Goal: Information Seeking & Learning: Learn about a topic

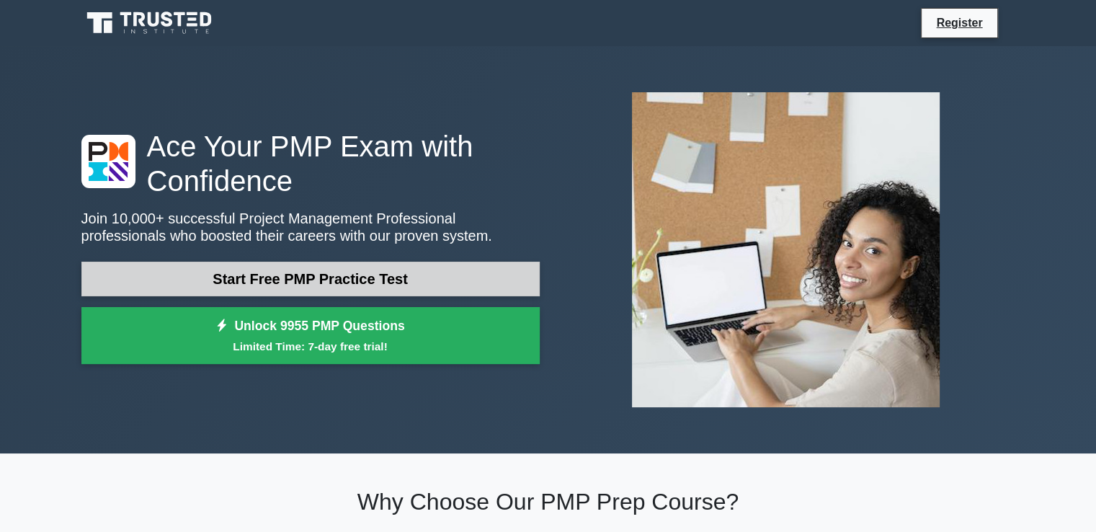
click at [336, 280] on link "Start Free PMP Practice Test" at bounding box center [310, 278] width 458 height 35
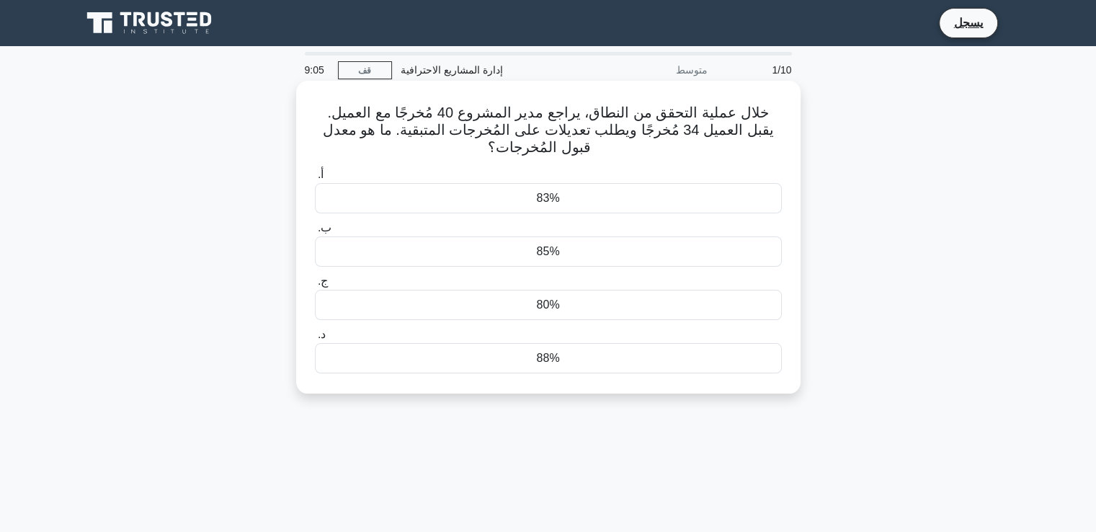
click at [547, 248] on font "85%" at bounding box center [547, 251] width 23 height 12
click at [315, 233] on input "ب. 85%" at bounding box center [315, 227] width 0 height 9
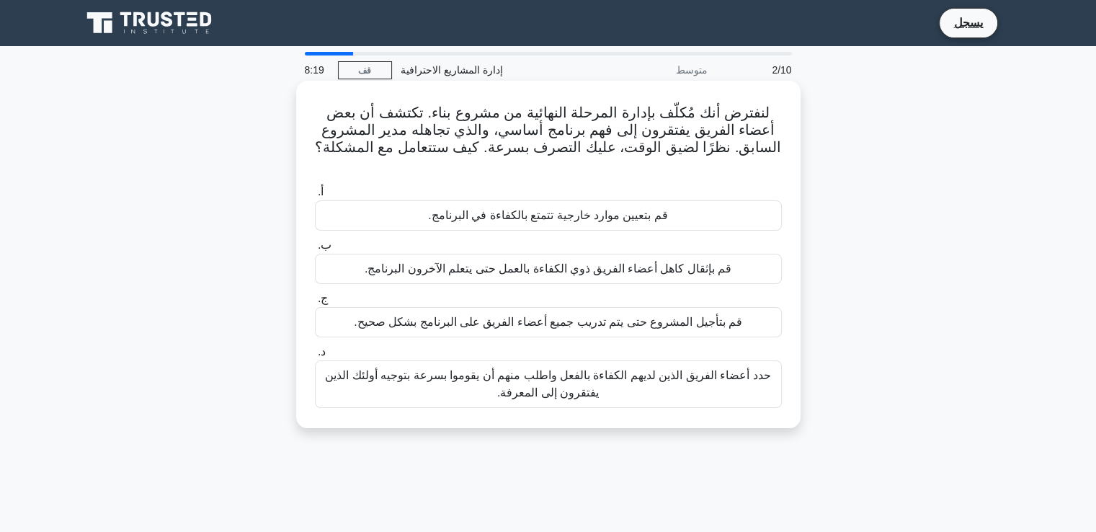
click at [535, 369] on font "حدد أعضاء الفريق الذين لديهم الكفاءة بالفعل واطلب منهم أن يقوموا بسرعة بتوجيه أ…" at bounding box center [547, 384] width 445 height 30
click at [315, 357] on input "د. حدد أعضاء الفريق الذين لديهم الكفاءة بالفعل واطلب منهم أن يقوموا بسرعة بتوجي…" at bounding box center [315, 351] width 0 height 9
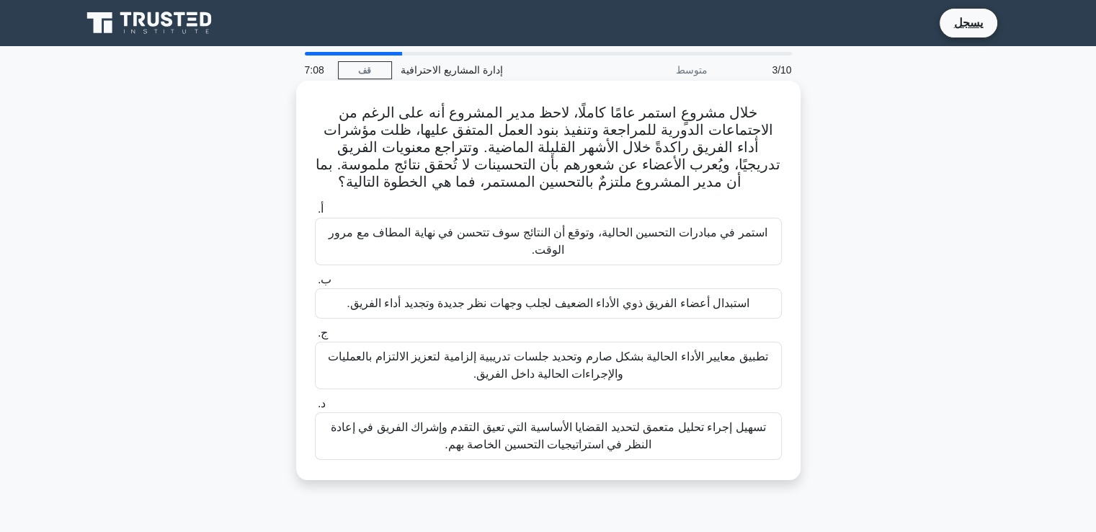
click at [548, 436] on font "تسهيل إجراء تحليل متعمق لتحديد القضايا الأساسية التي تعيق التقدم وإشراك الفريق …" at bounding box center [548, 436] width 435 height 30
click at [315, 408] on input "د. تسهيل إجراء تحليل متعمق لتحديد القضايا الأساسية التي تعيق التقدم وإشراك الفر…" at bounding box center [315, 403] width 0 height 9
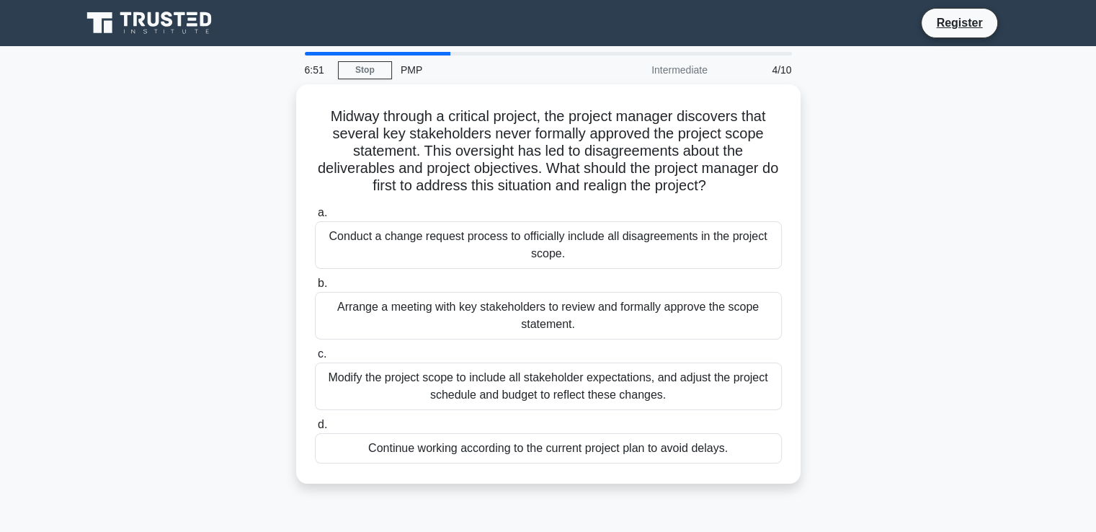
click at [855, 203] on div "Midway through a critical project, the project manager discovers that several k…" at bounding box center [548, 292] width 951 height 416
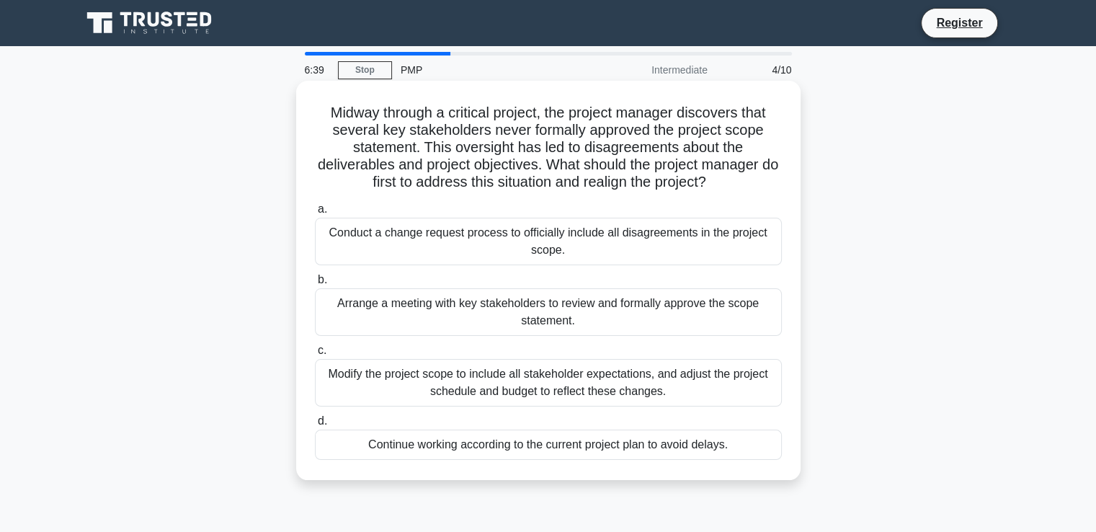
click at [475, 444] on div "Continue working according to the current project plan to avoid delays." at bounding box center [548, 444] width 467 height 30
click at [315, 426] on input "d. Continue working according to the current project plan to avoid delays." at bounding box center [315, 420] width 0 height 9
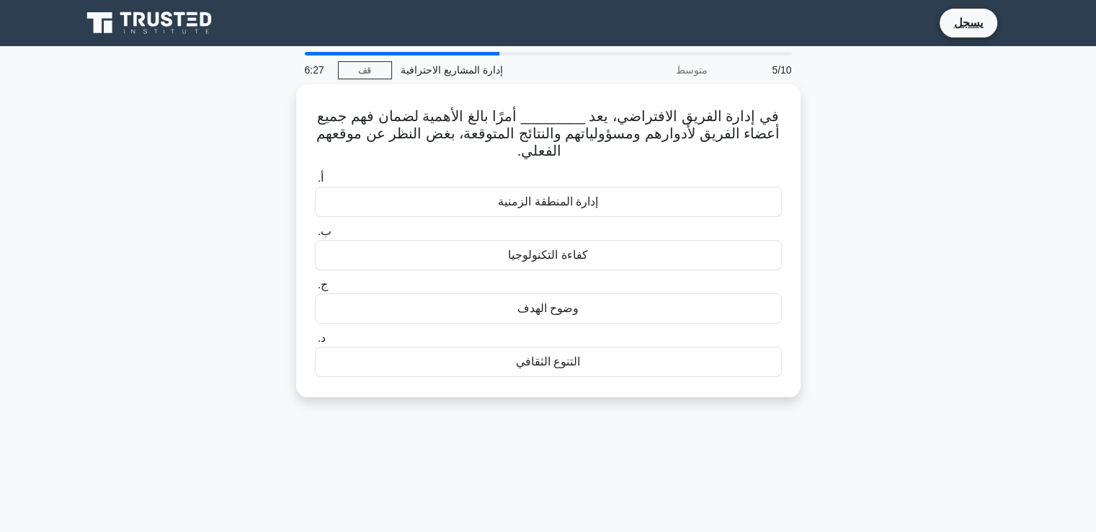
click at [843, 216] on div "في إدارة الفريق الافتراضي، يعد ________ أمرًا بالغ الأهمية لضمان فهم جميع أعضاء…" at bounding box center [548, 249] width 951 height 330
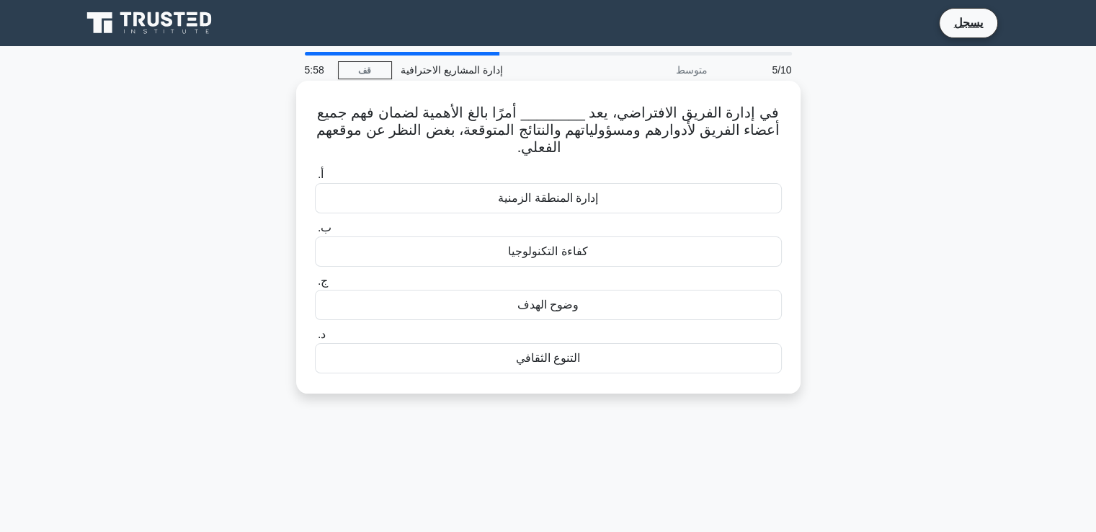
click at [546, 308] on font "وضوح الهدف" at bounding box center [547, 304] width 61 height 12
click at [315, 286] on input "ج. وضوح الهدف" at bounding box center [315, 281] width 0 height 9
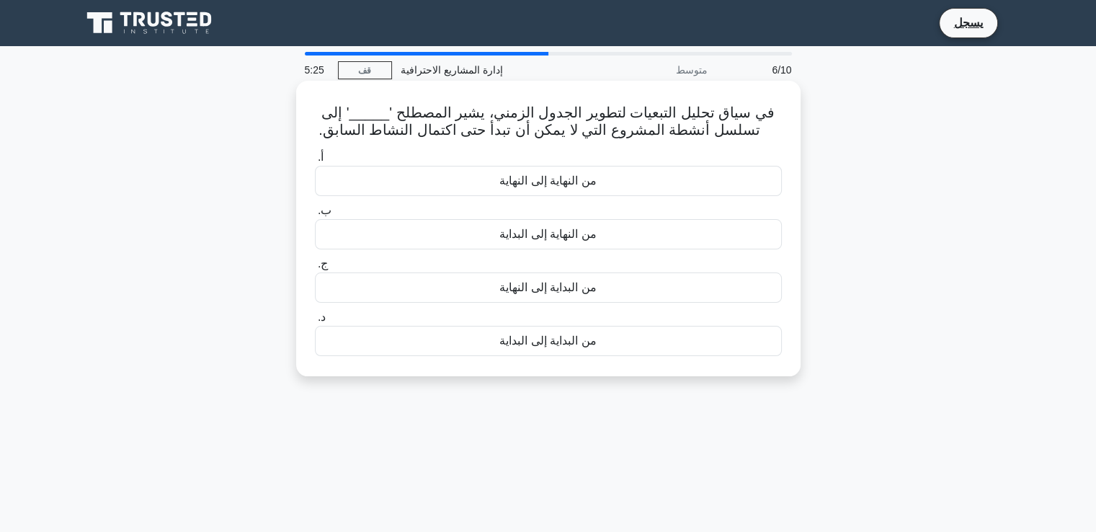
click at [555, 238] on font "من النهاية إلى البداية" at bounding box center [547, 234] width 97 height 12
click at [315, 215] on input "ب. من النهاية إلى البداية" at bounding box center [315, 210] width 0 height 9
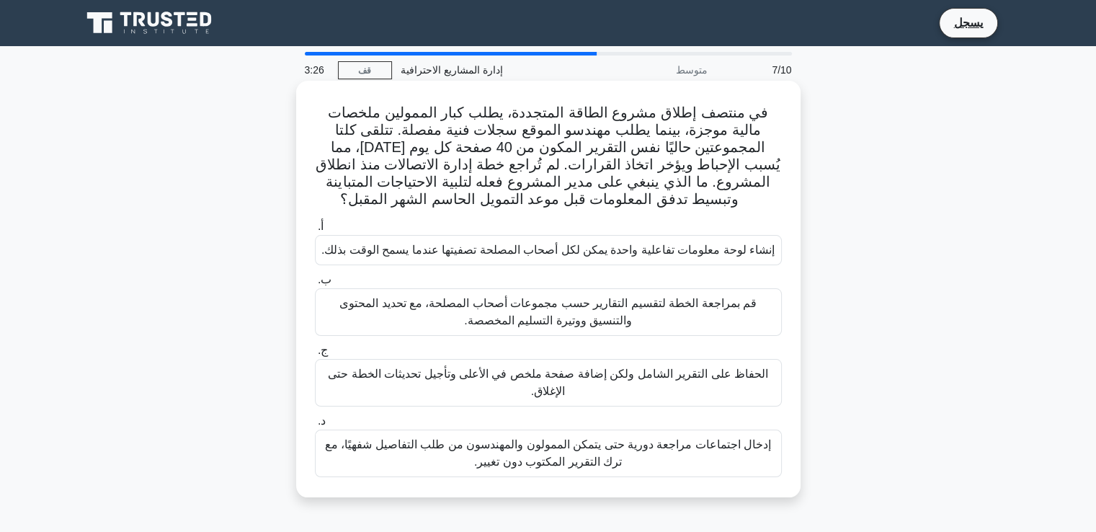
click at [578, 309] on font "قم بمراجعة الخطة لتقسيم التقارير حسب مجموعات أصحاب المصلحة، مع تحديد المحتوى وا…" at bounding box center [547, 312] width 417 height 30
click at [315, 285] on input "ب. قم بمراجعة الخطة لتقسيم التقارير حسب مجموعات أصحاب المصلحة، مع تحديد المحتوى…" at bounding box center [315, 279] width 0 height 9
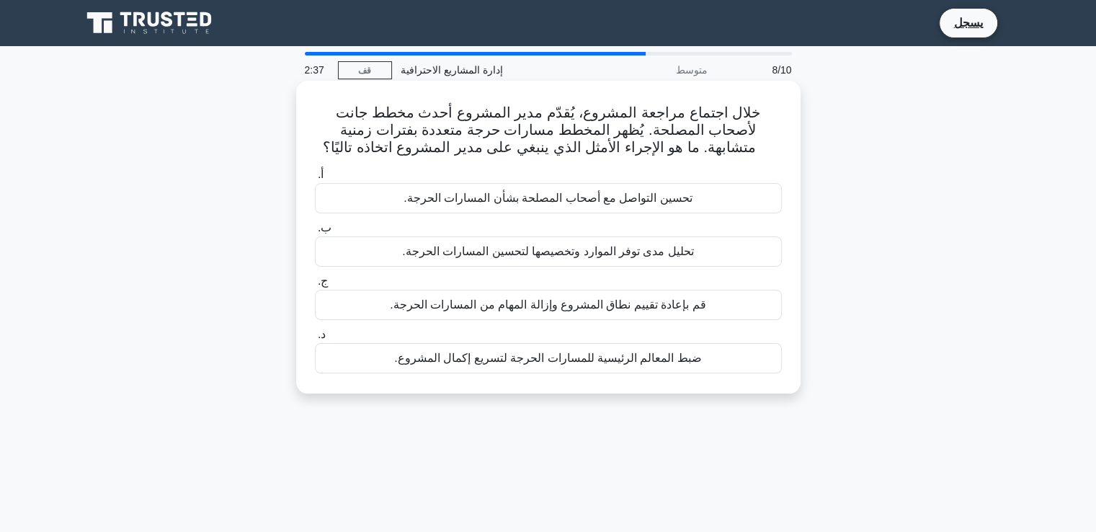
click at [555, 357] on font "ضبط المعالم الرئيسية للمسارات الحرجة لتسريع إكمال المشروع." at bounding box center [548, 357] width 308 height 12
click at [315, 339] on input "د. ضبط المعالم الرئيسية للمسارات الحرجة لتسريع إكمال المشروع." at bounding box center [315, 334] width 0 height 9
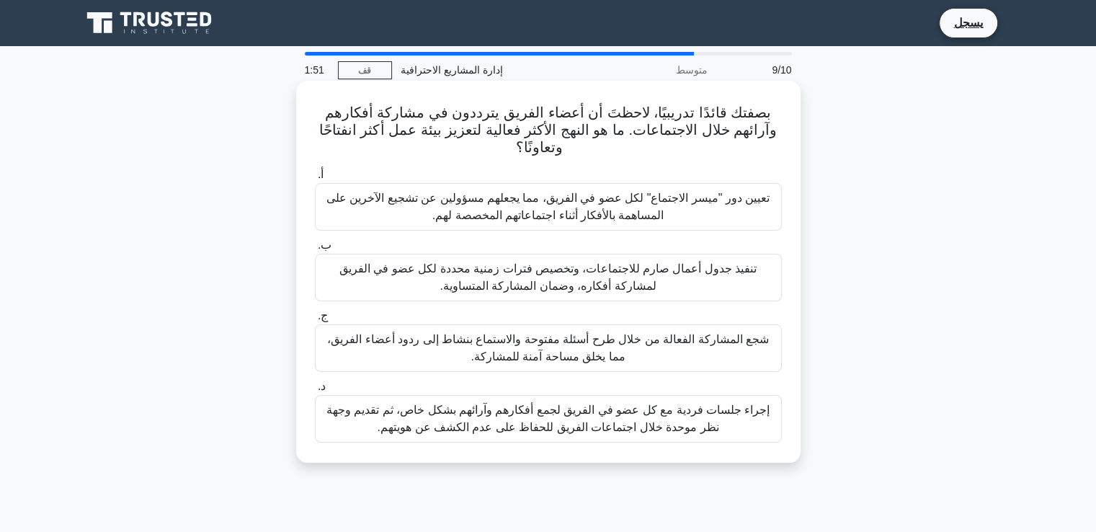
click at [534, 344] on font "شجع المشاركة الفعالة من خلال طرح أسئلة مفتوحة والاستماع بنشاط إلى ردود أعضاء ال…" at bounding box center [548, 348] width 442 height 30
click at [315, 321] on input "ج. شجع المشاركة الفعالة من خلال طرح أسئلة مفتوحة والاستماع بنشاط إلى ردود أعضاء…" at bounding box center [315, 315] width 0 height 9
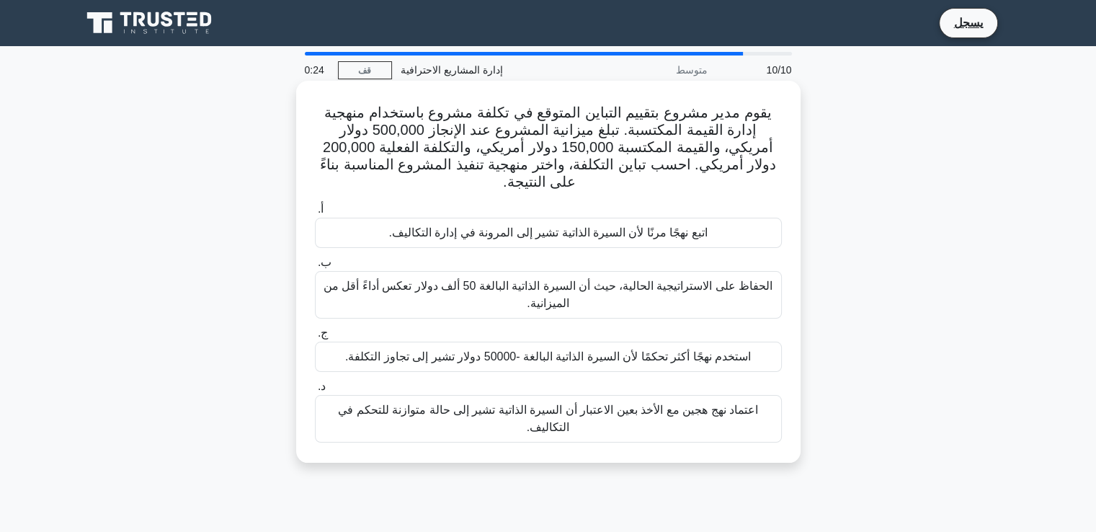
click at [545, 401] on font "اعتماد نهج هجين مع الأخذ بعين الاعتبار أن السيرة الذاتية تشير إلى حالة متوازنة …" at bounding box center [548, 418] width 454 height 35
click at [315, 391] on input "د. اعتماد نهج هجين مع الأخذ بعين الاعتبار أن السيرة الذاتية تشير إلى حالة متواز…" at bounding box center [315, 386] width 0 height 9
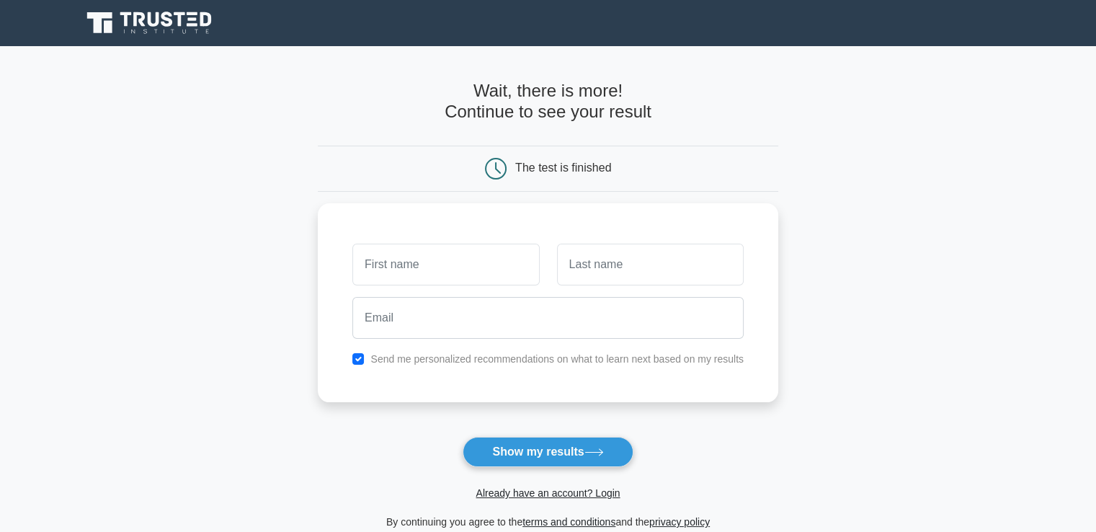
type input "a"
type input "[PERSON_NAME]"
click at [651, 257] on input "text" at bounding box center [650, 261] width 187 height 42
type input "d"
type input "Dorgham"
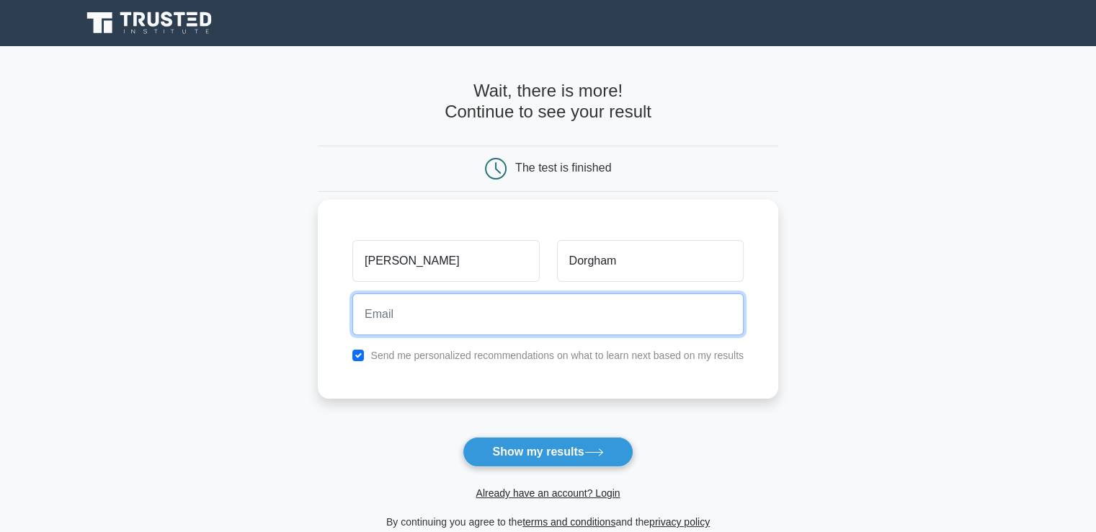
click at [491, 329] on input "email" at bounding box center [547, 314] width 391 height 42
type input "zizoaldo464@gmail.com"
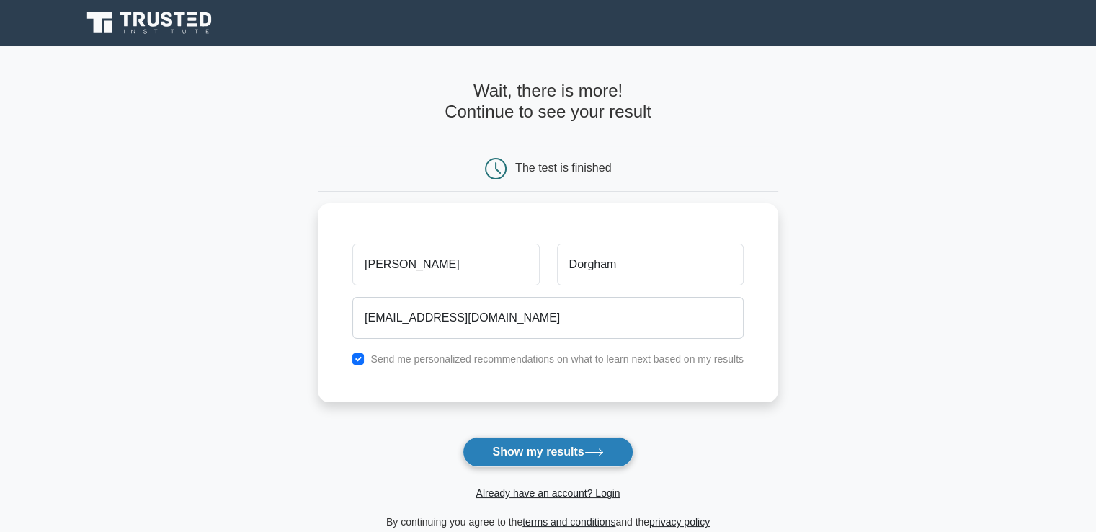
click at [511, 455] on button "Show my results" at bounding box center [547, 451] width 170 height 30
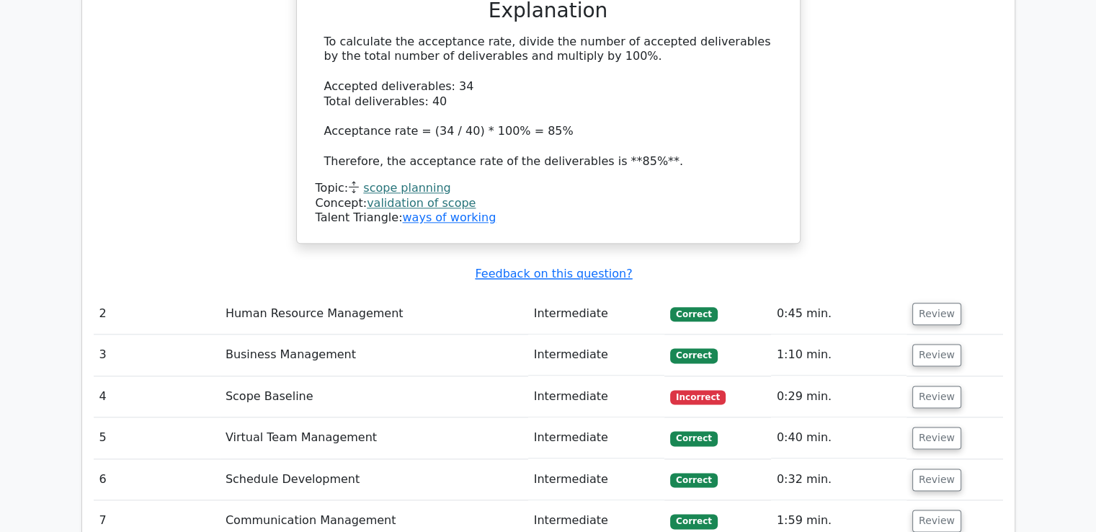
scroll to position [1729, 0]
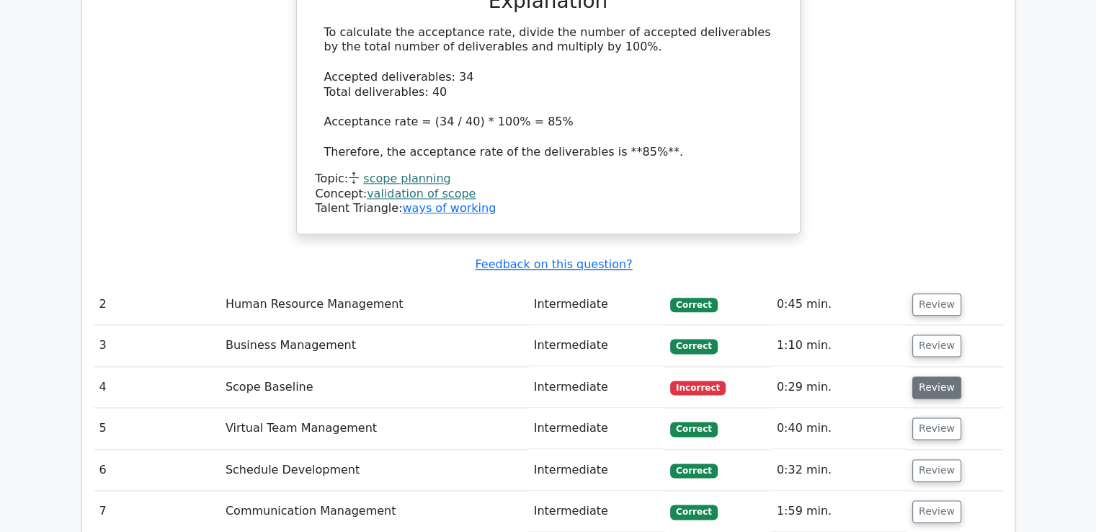
click at [931, 376] on button "Review" at bounding box center [936, 387] width 49 height 22
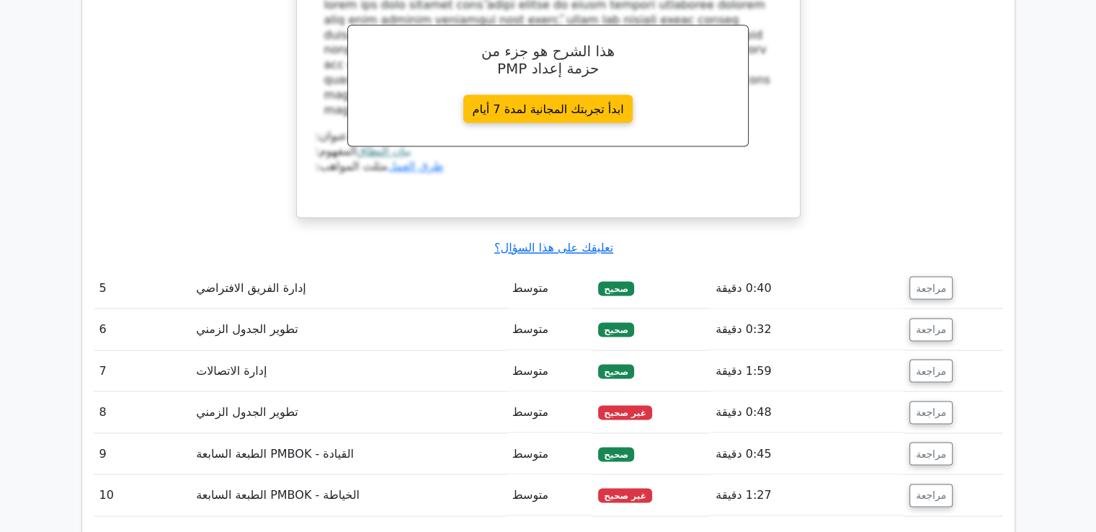
scroll to position [2521, 0]
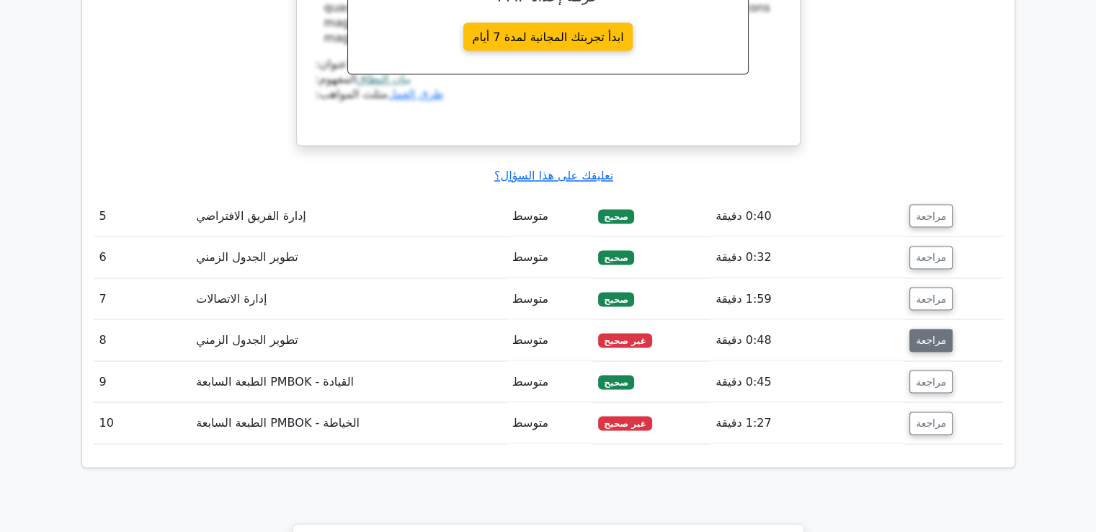
click at [931, 334] on font "مراجعة" at bounding box center [930, 340] width 30 height 12
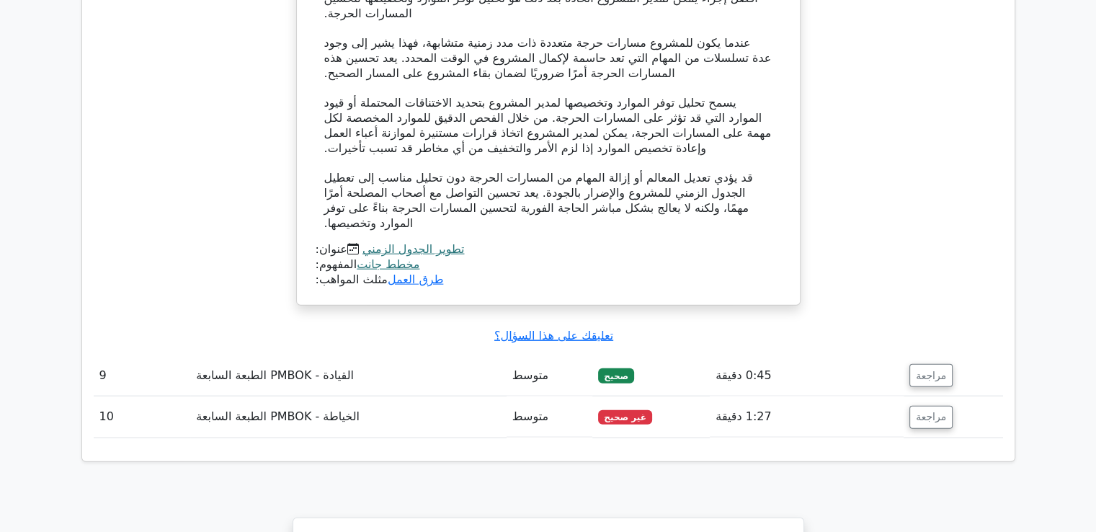
scroll to position [3313, 0]
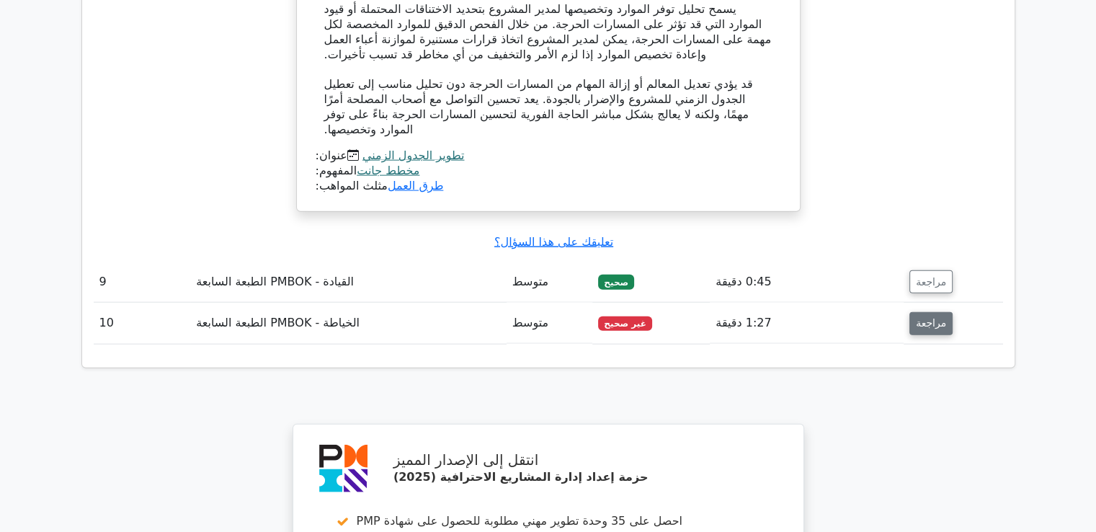
click at [929, 318] on font "مراجعة" at bounding box center [930, 324] width 30 height 12
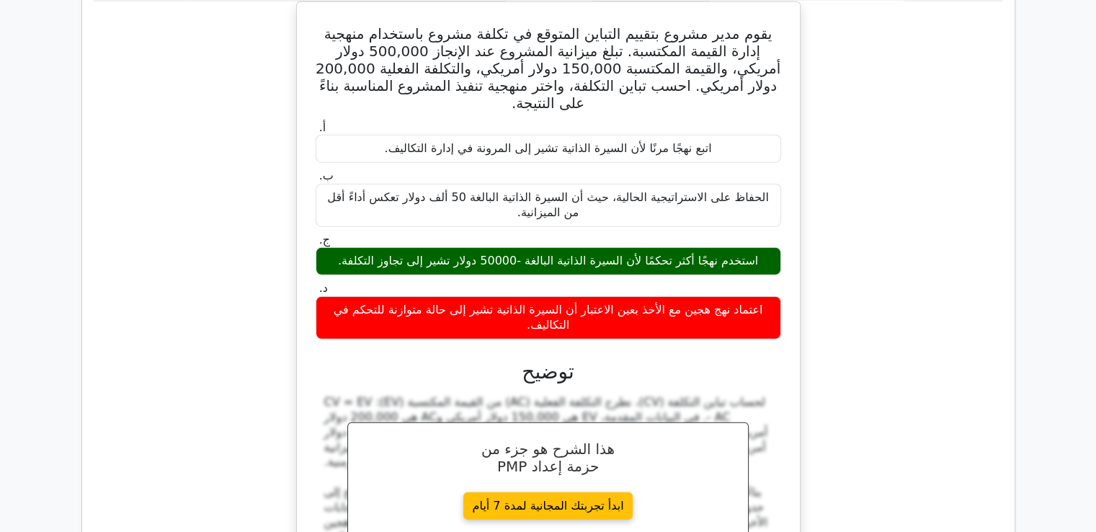
scroll to position [3745, 0]
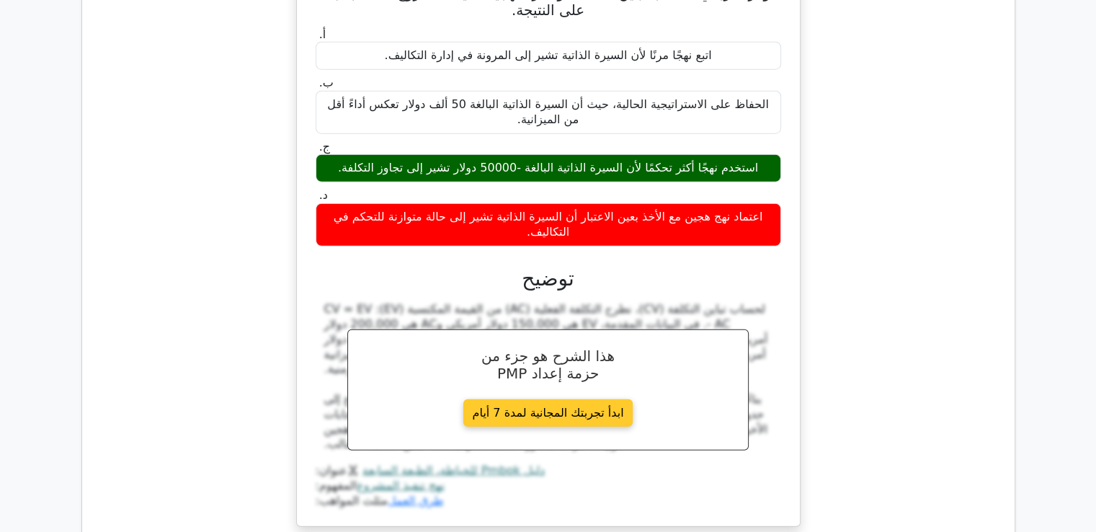
click at [588, 399] on link "ابدأ تجربتك المجانية لمدة 7 أيام" at bounding box center [548, 413] width 170 height 28
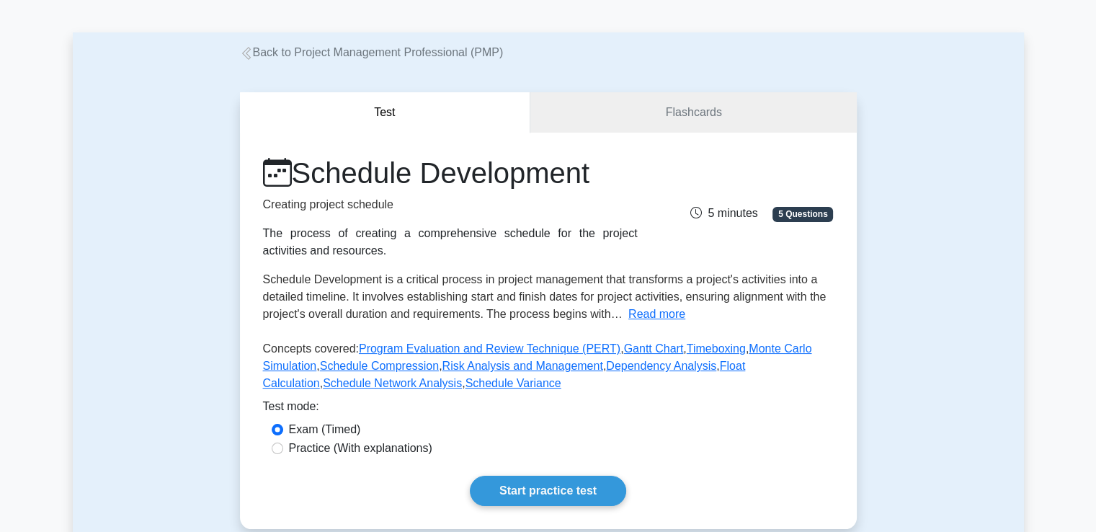
scroll to position [72, 0]
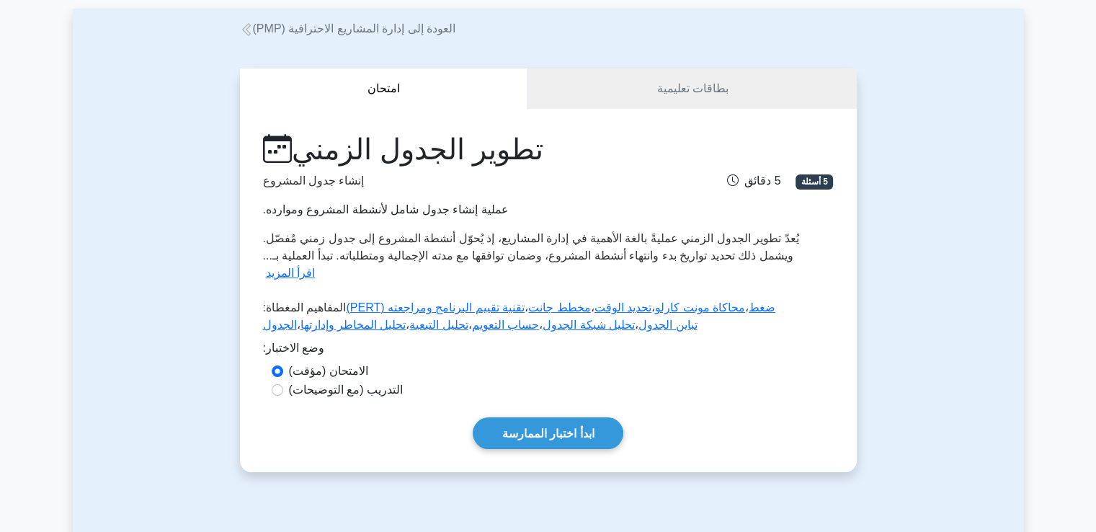
drag, startPoint x: 786, startPoint y: 258, endPoint x: 781, endPoint y: 268, distance: 11.0
click at [315, 267] on font "اقرأ المزيد" at bounding box center [290, 273] width 49 height 12
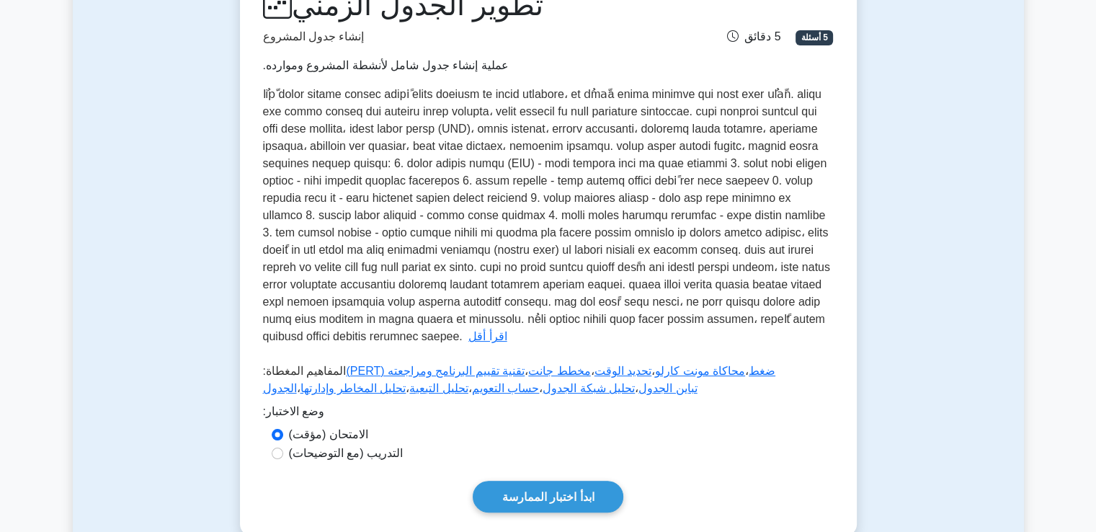
scroll to position [288, 0]
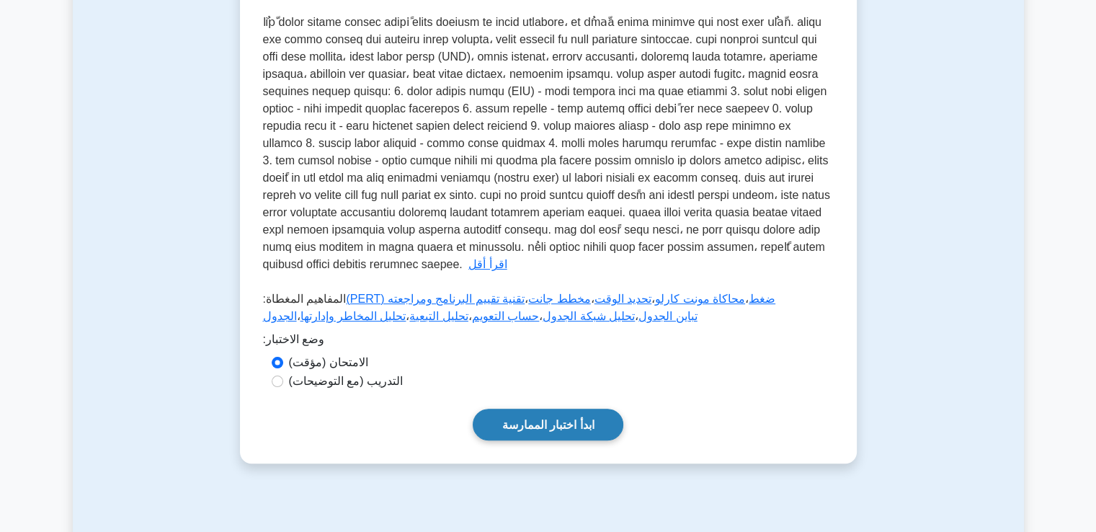
click at [566, 429] on font "ابدأ اختبار الممارسة" at bounding box center [548, 424] width 92 height 12
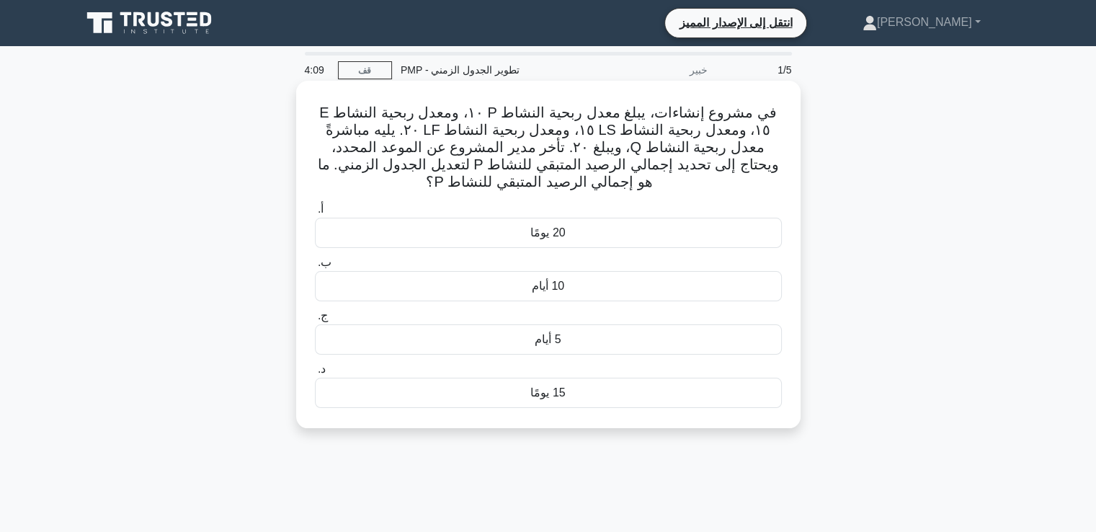
click at [564, 393] on font "15 يومًا" at bounding box center [547, 392] width 35 height 12
click at [315, 374] on input "د. 15 يومًا" at bounding box center [315, 368] width 0 height 9
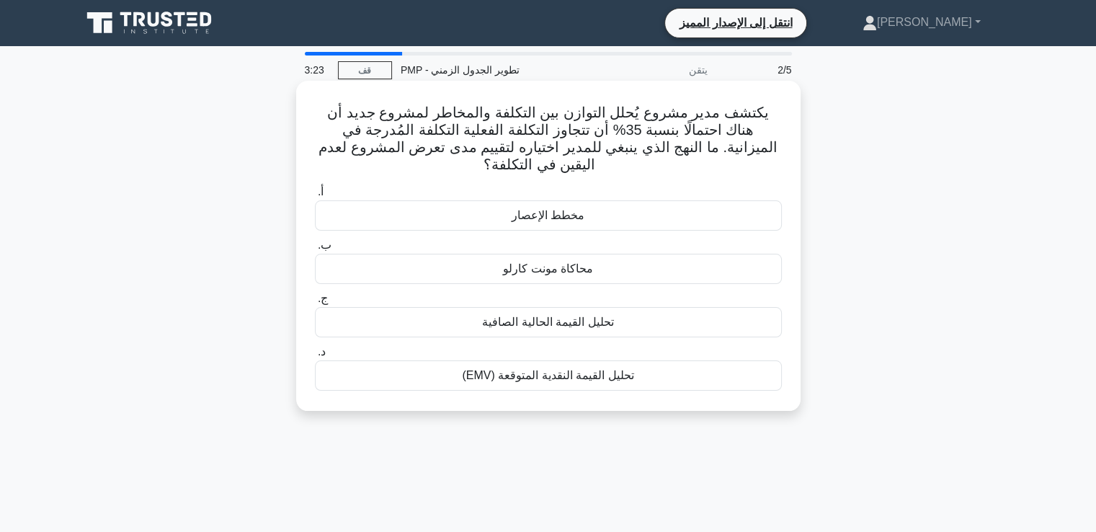
click at [559, 378] on font "تحليل القيمة النقدية المتوقعة (EMV)" at bounding box center [547, 375] width 171 height 12
click at [315, 357] on input "د. تحليل القيمة النقدية المتوقعة (EMV)" at bounding box center [315, 351] width 0 height 9
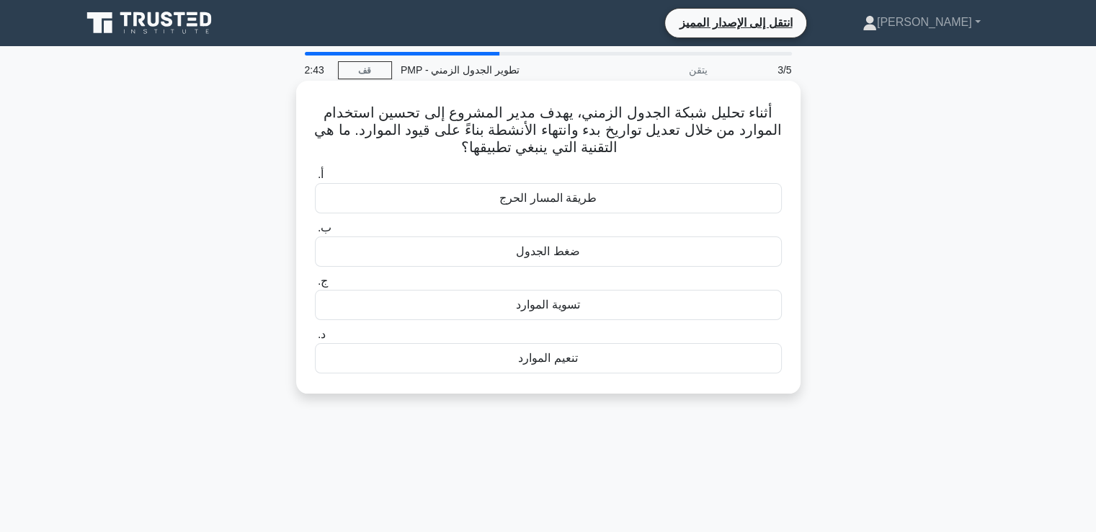
click at [585, 360] on div "تنعيم الموارد" at bounding box center [548, 358] width 467 height 30
click at [315, 339] on input "د. تنعيم الموارد" at bounding box center [315, 334] width 0 height 9
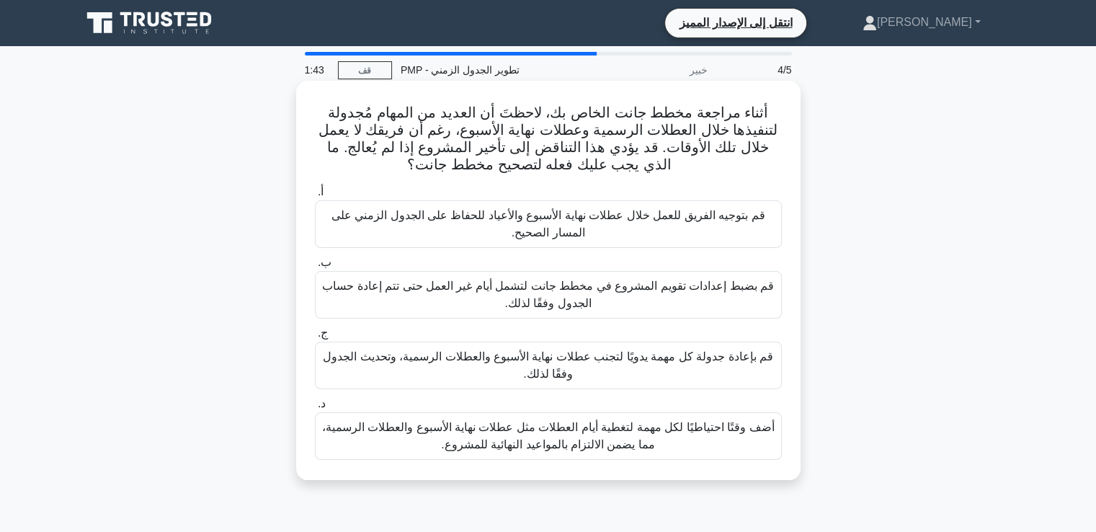
click at [532, 442] on font "أضف وقتًا احتياطيًا لكل مهمة لتغطية أيام العطلات مثل عطلات نهاية الأسبوع والعطل…" at bounding box center [548, 436] width 452 height 30
click at [315, 408] on input "د. أضف وقتًا احتياطيًا لكل مهمة لتغطية أيام العطلات مثل عطلات نهاية الأسبوع وال…" at bounding box center [315, 403] width 0 height 9
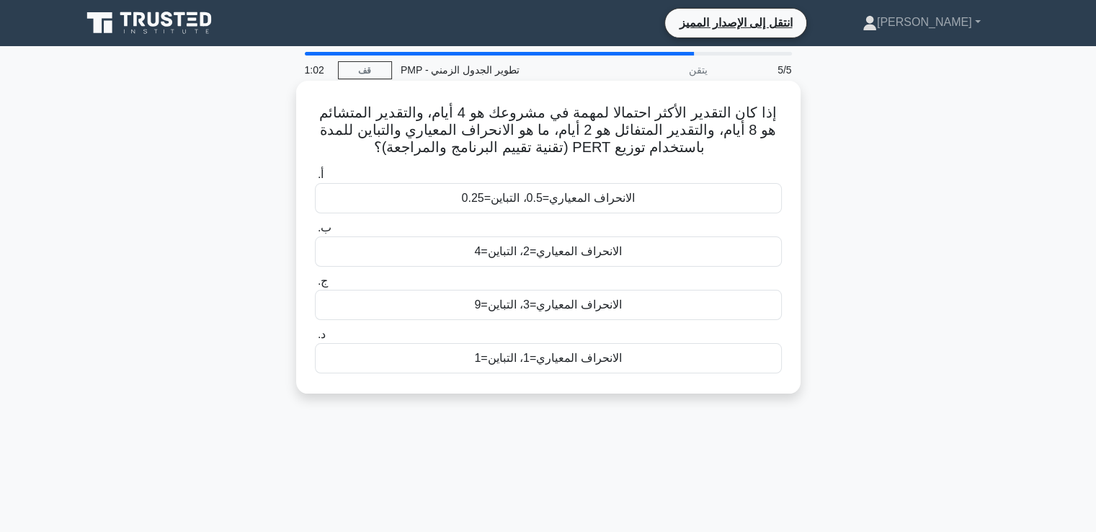
click at [578, 255] on font "الانحراف المعياري=2، التباين=4" at bounding box center [547, 251] width 147 height 12
click at [315, 233] on input "ب. الانحراف المعياري=2، التباين=4" at bounding box center [315, 227] width 0 height 9
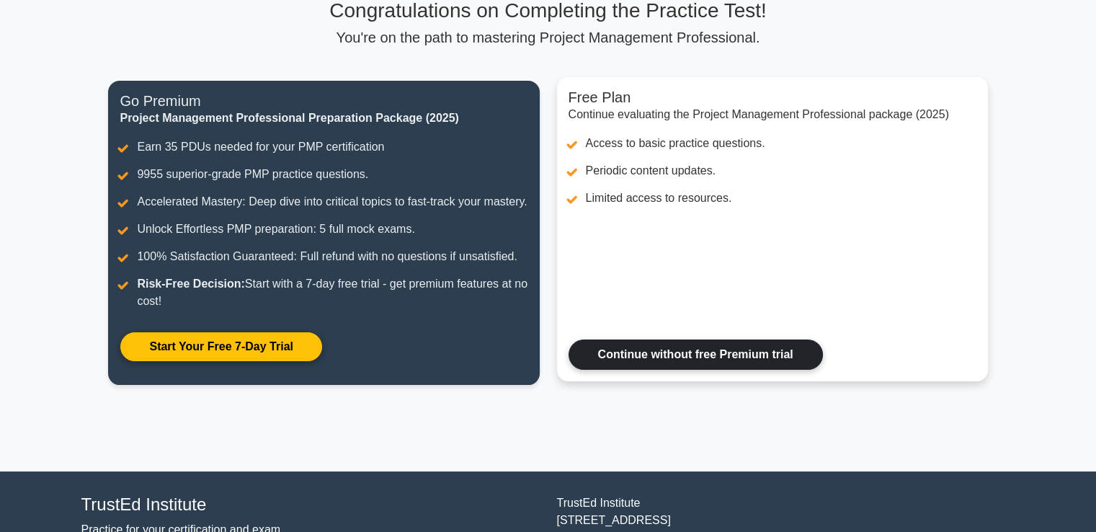
scroll to position [233, 0]
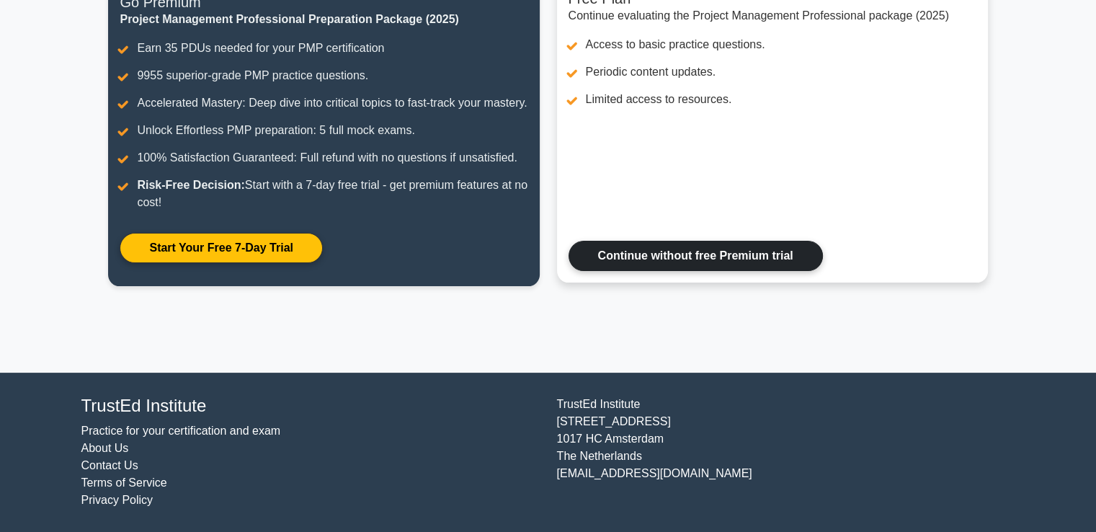
click at [720, 262] on link "Continue without free Premium trial" at bounding box center [695, 256] width 254 height 30
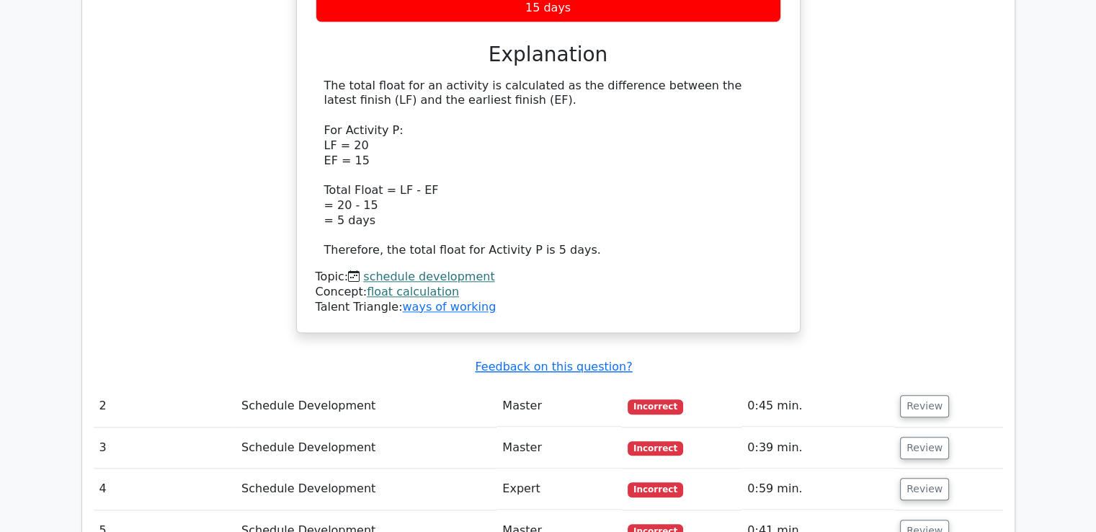
scroll to position [1585, 0]
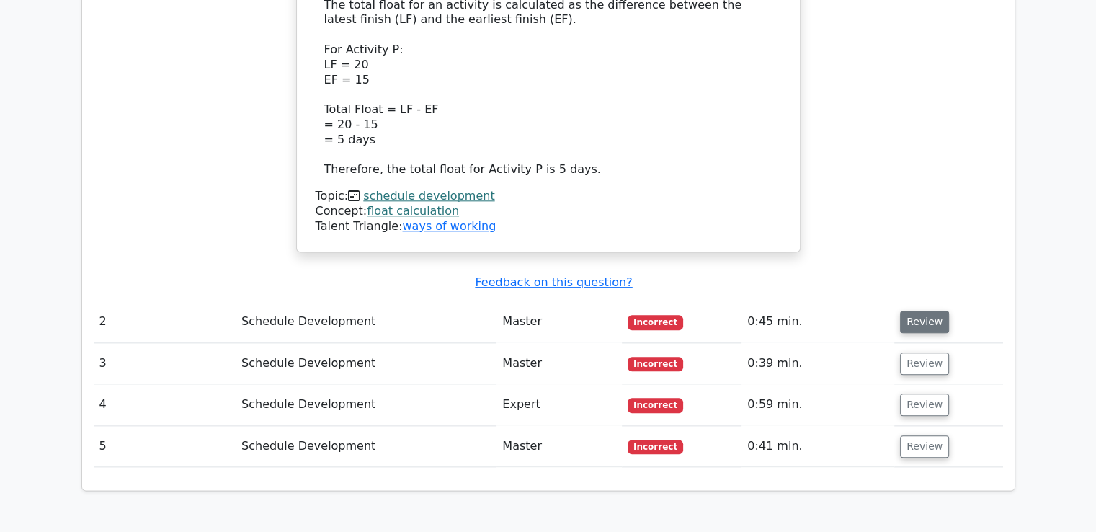
click at [915, 310] on button "Review" at bounding box center [924, 321] width 49 height 22
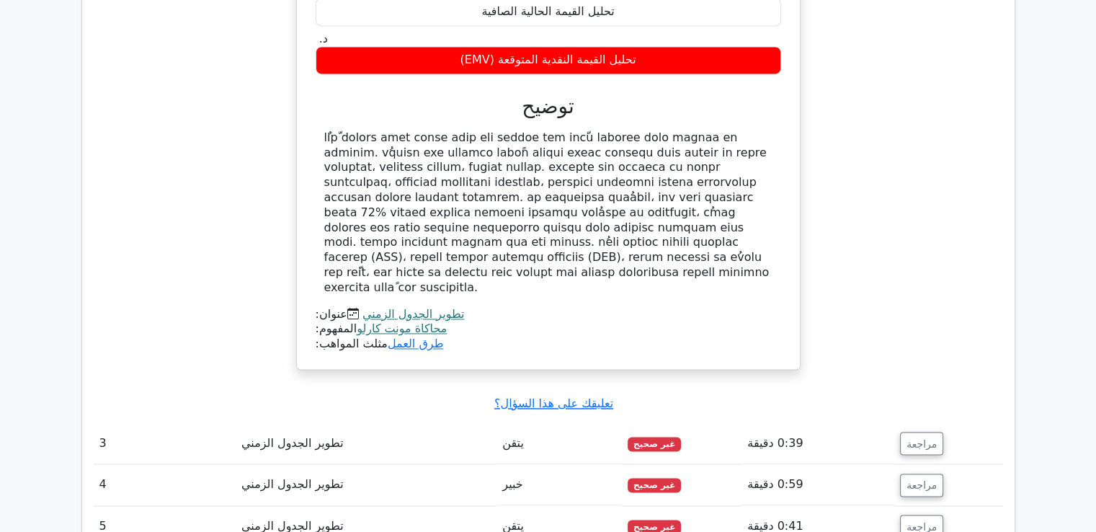
scroll to position [2161, 0]
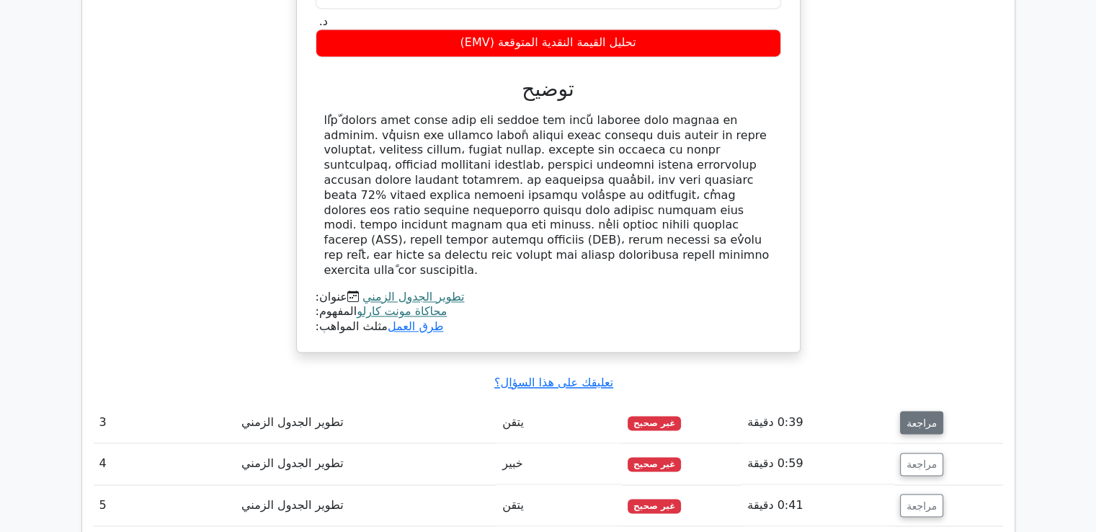
click at [922, 416] on font "مراجعة" at bounding box center [921, 422] width 30 height 12
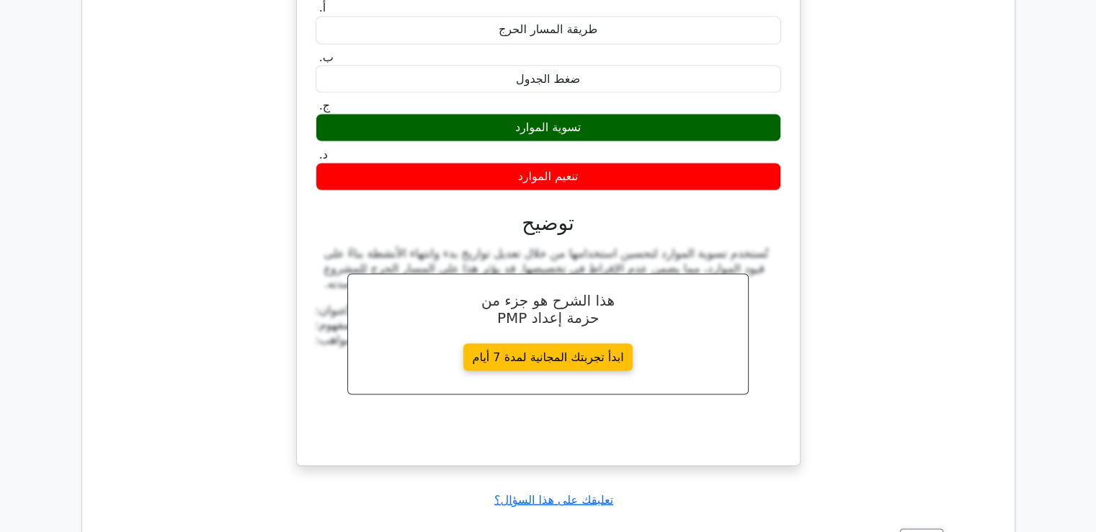
scroll to position [2737, 0]
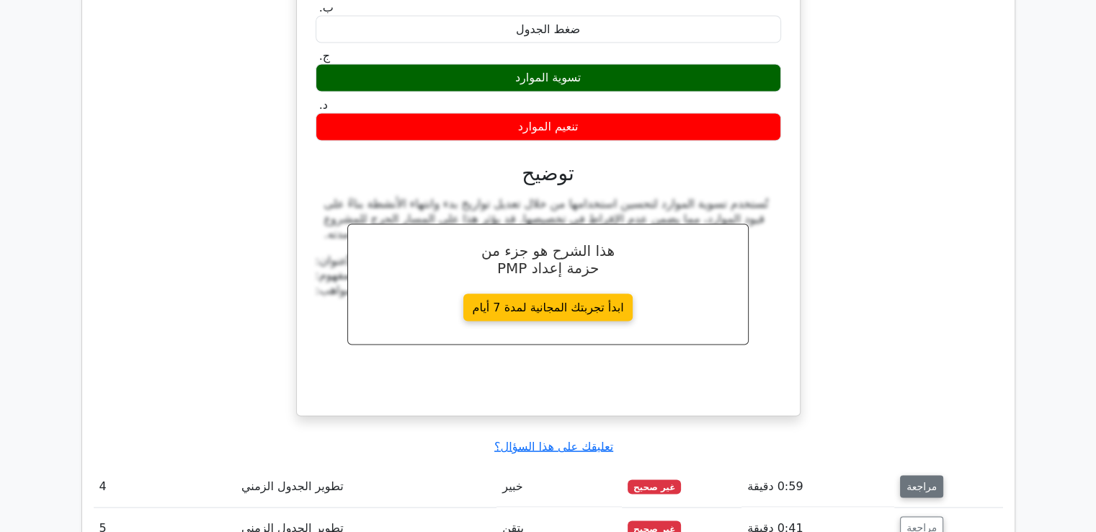
click at [917, 480] on font "مراجعة" at bounding box center [921, 486] width 30 height 12
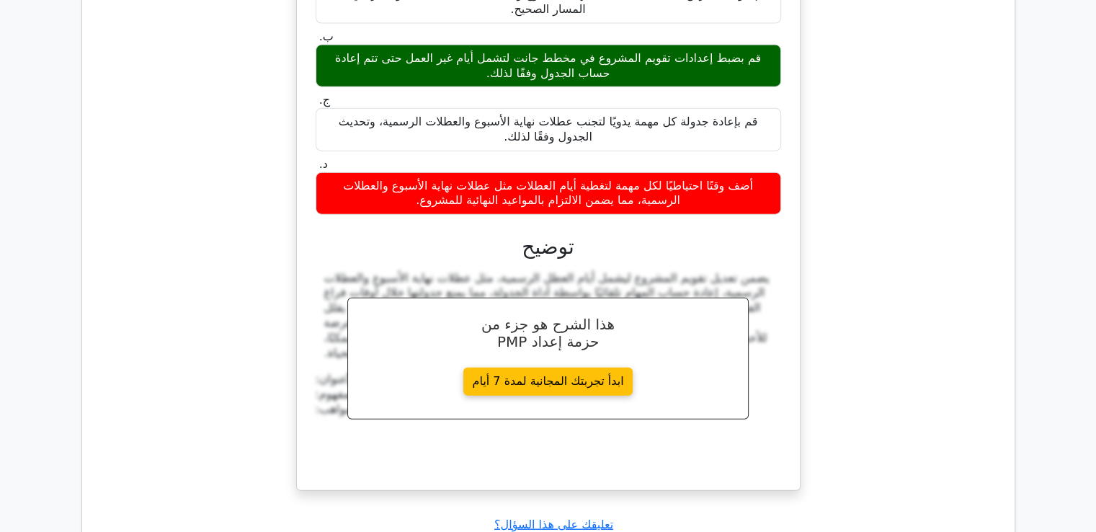
scroll to position [3457, 0]
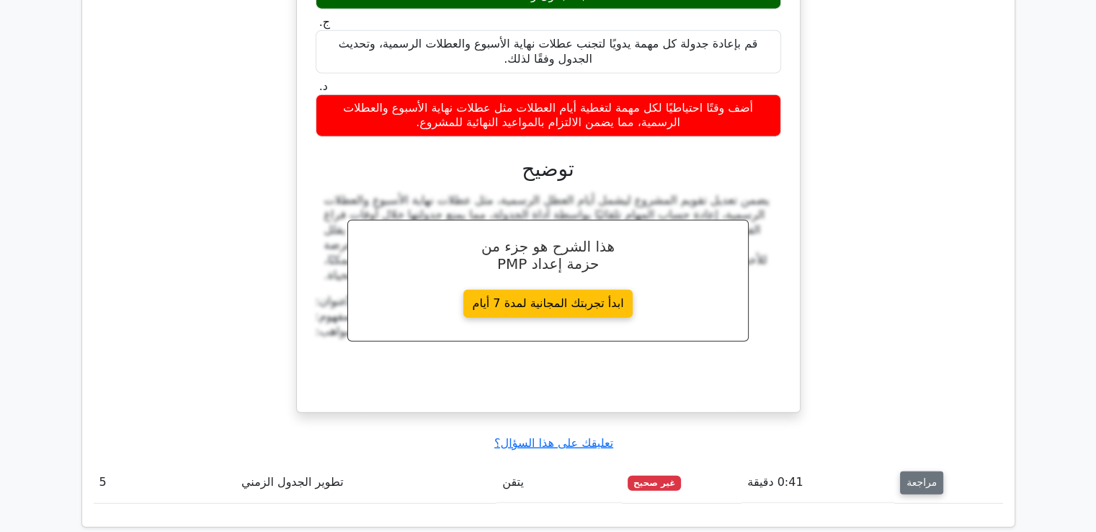
click at [913, 477] on font "مراجعة" at bounding box center [921, 483] width 30 height 12
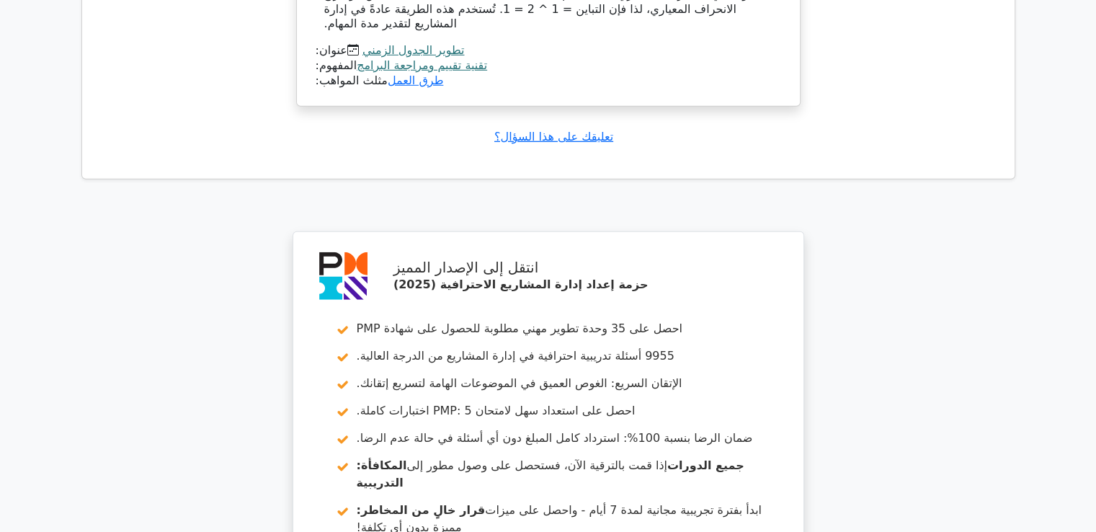
scroll to position [4466, 0]
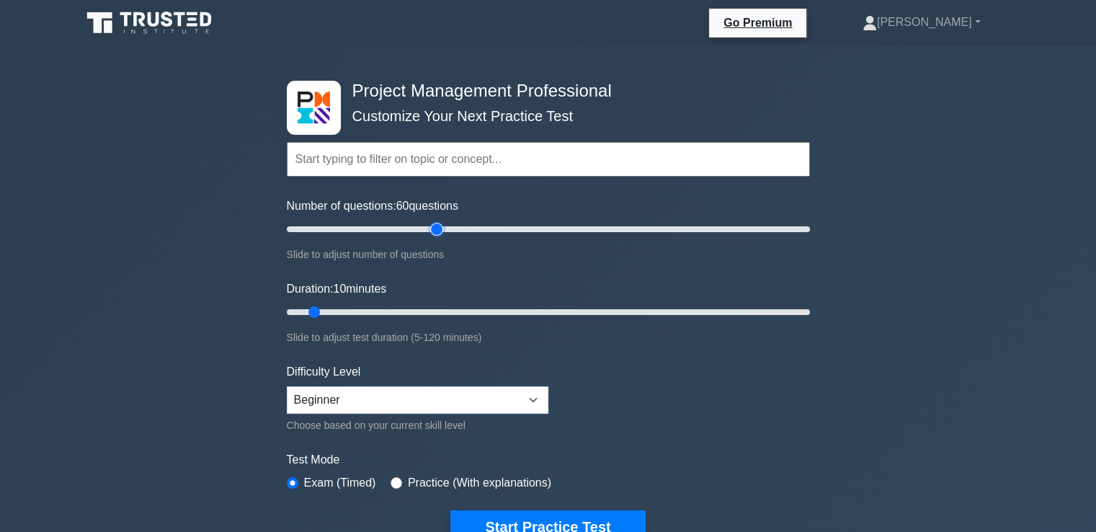
drag, startPoint x: 304, startPoint y: 233, endPoint x: 431, endPoint y: 237, distance: 127.6
type input "60"
click at [431, 237] on input "Number of questions: 60 questions" at bounding box center [548, 228] width 523 height 17
drag, startPoint x: 311, startPoint y: 310, endPoint x: 404, endPoint y: 320, distance: 93.5
type input "30"
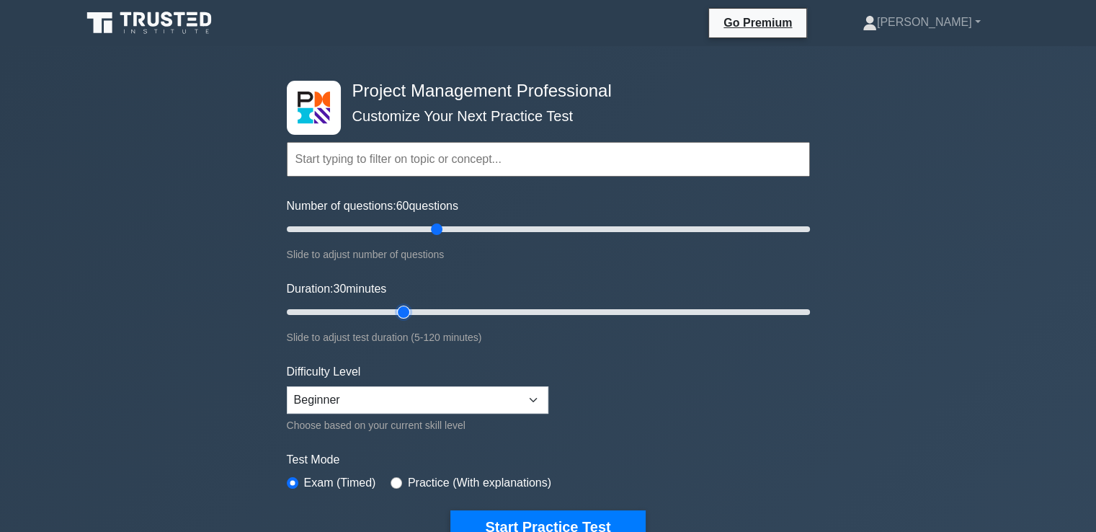
click at [404, 320] on input "Duration: 30 minutes" at bounding box center [548, 311] width 523 height 17
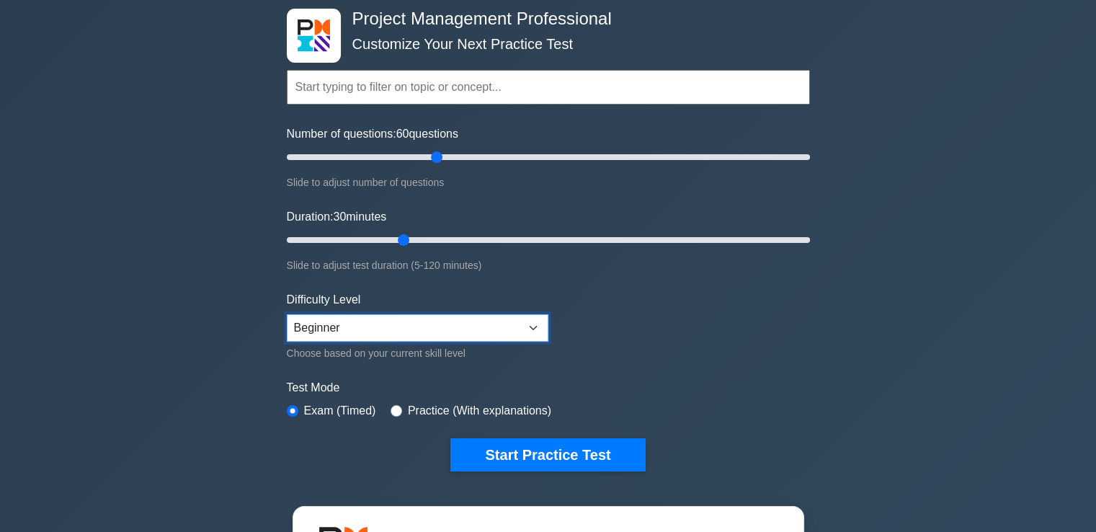
click at [536, 326] on select "Beginner Intermediate Expert" at bounding box center [417, 327] width 261 height 27
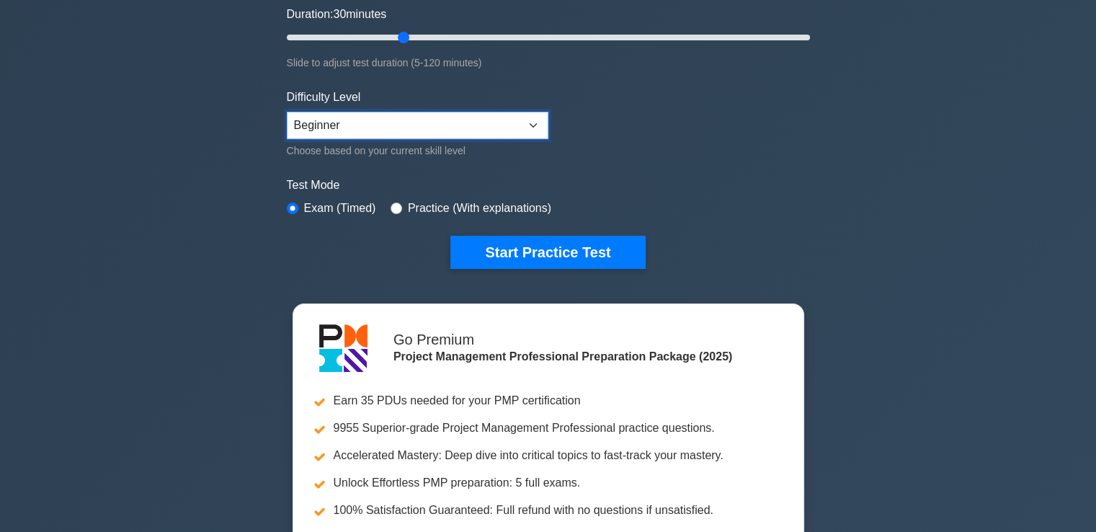
scroll to position [144, 0]
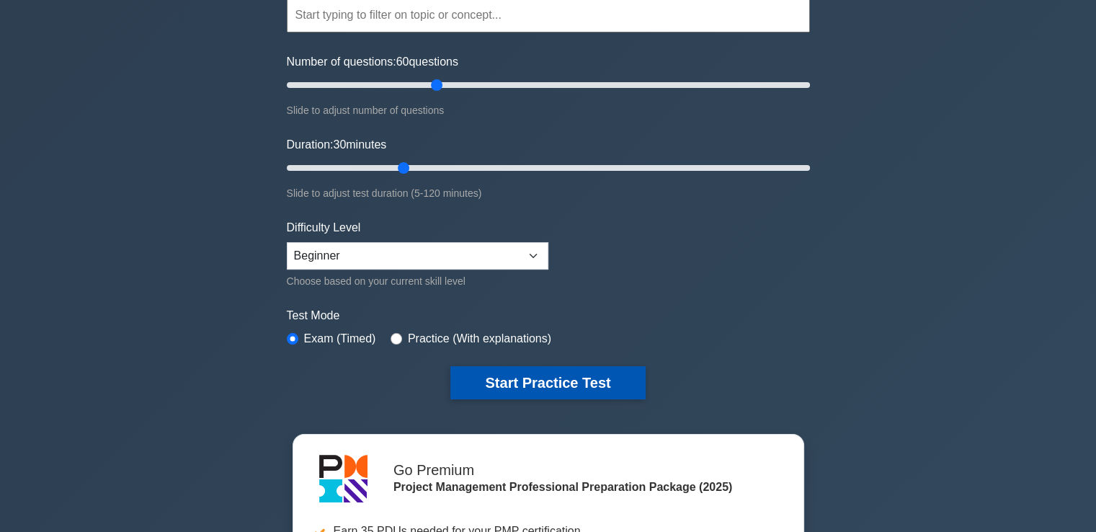
click at [542, 385] on button "Start Practice Test" at bounding box center [547, 382] width 194 height 33
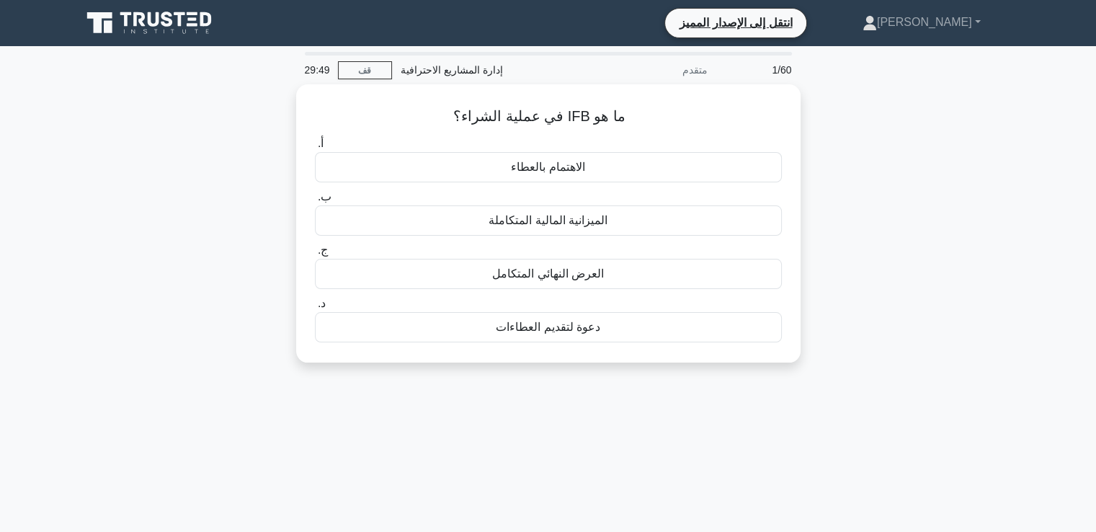
click at [895, 225] on div "ما هو IFB في عملية الشراء؟ .spinner_0XTQ{transform-origin:center;animation:spin…" at bounding box center [548, 231] width 951 height 295
click at [565, 326] on font "دعوة لتقديم العطاءات" at bounding box center [548, 323] width 104 height 12
click at [315, 305] on input "د. دعوة لتقديم العطاءات" at bounding box center [315, 299] width 0 height 9
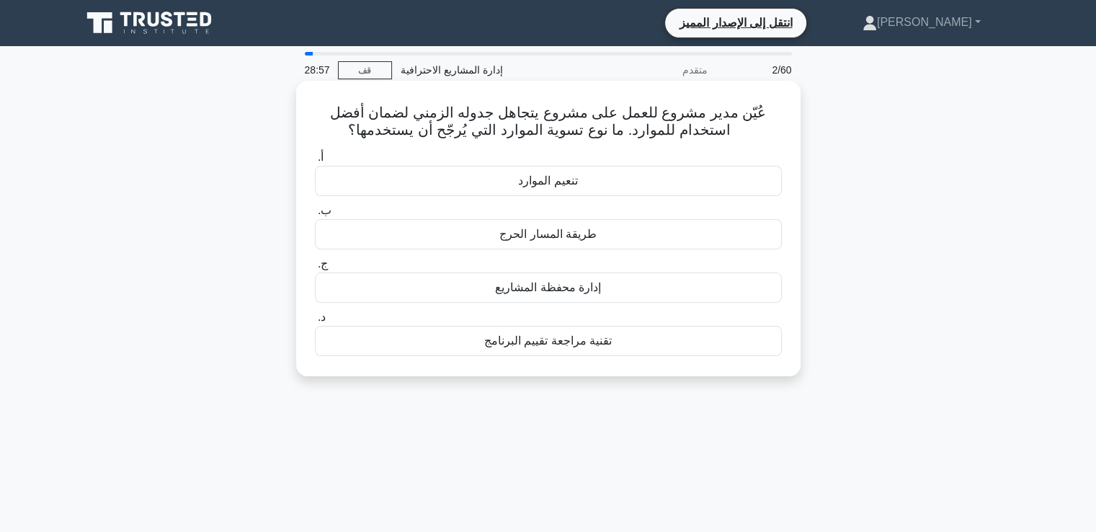
click at [579, 238] on font "طريقة المسار الحرج" at bounding box center [547, 234] width 97 height 12
click at [315, 215] on input "ب. طريقة المسار الحرج" at bounding box center [315, 210] width 0 height 9
